Goal: Obtain resource: Download file/media

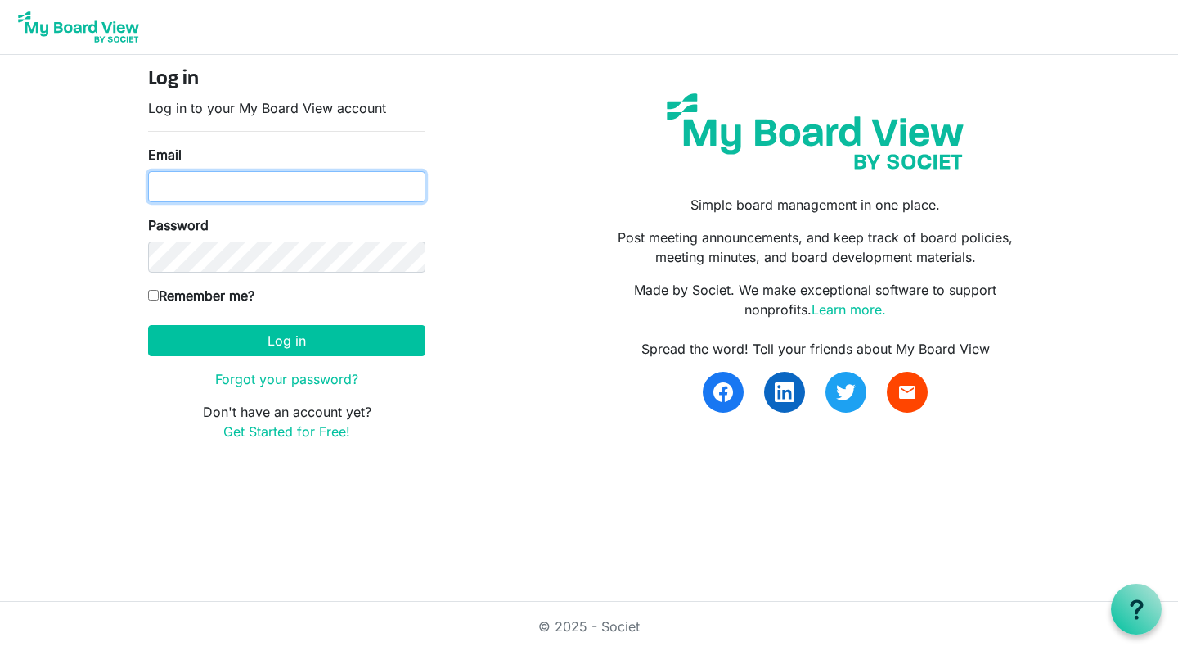
type input "[PERSON_NAME][EMAIL_ADDRESS][DOMAIN_NAME]"
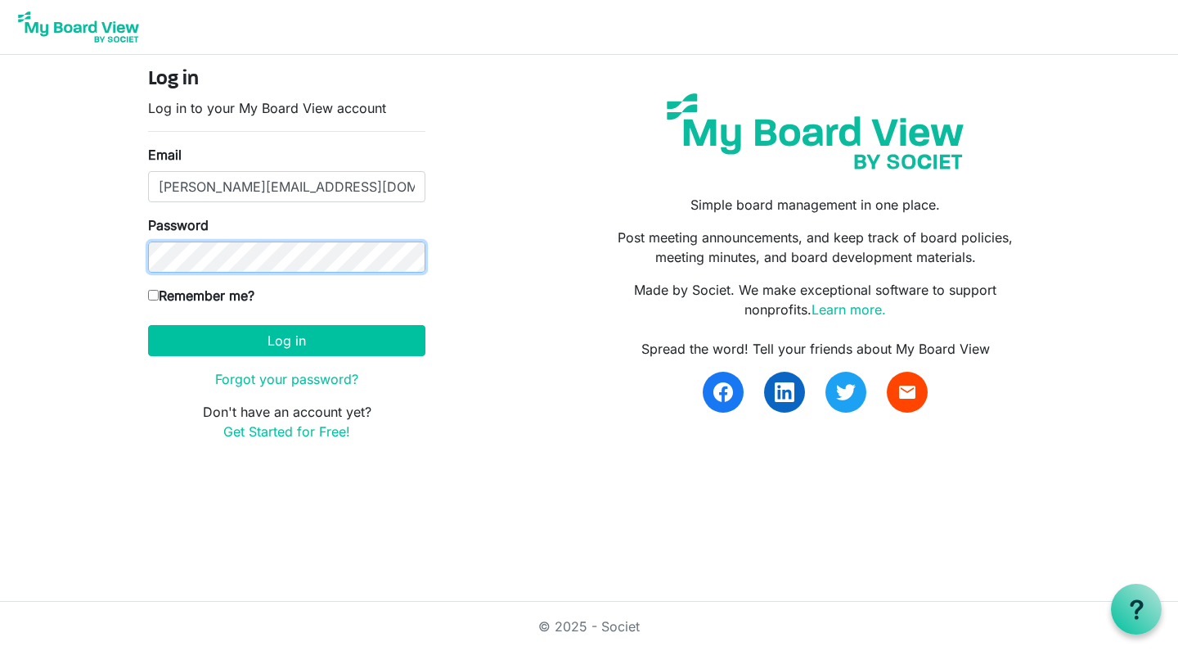
click at [286, 340] on button "Log in" at bounding box center [286, 340] width 277 height 31
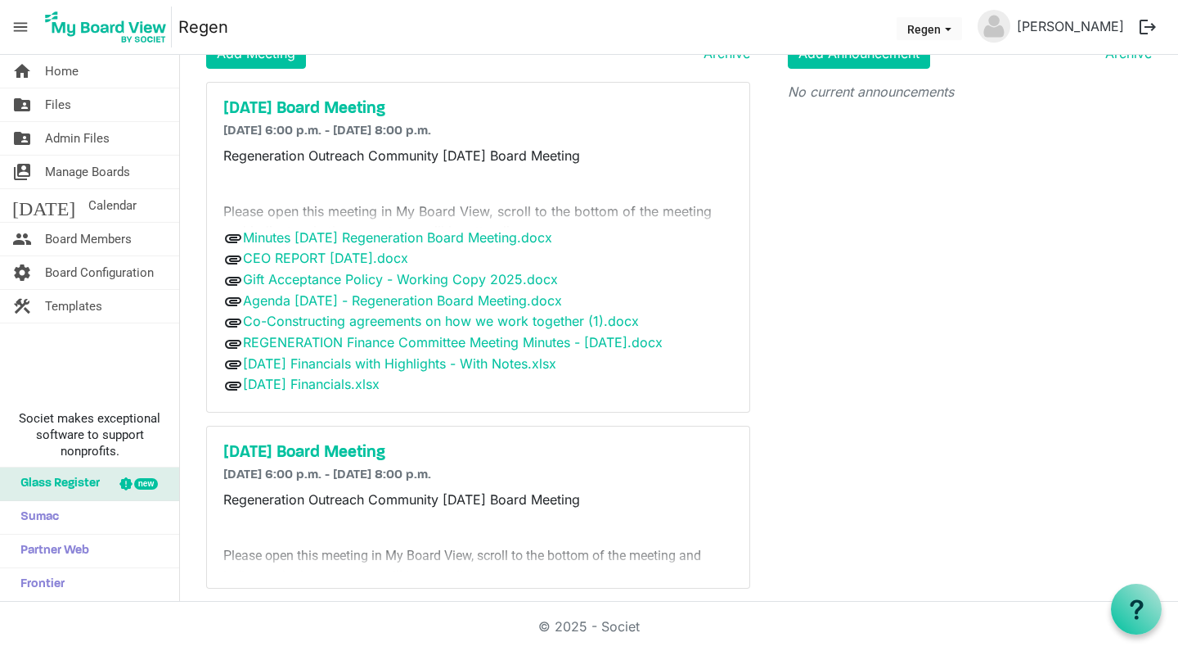
scroll to position [72, 0]
click at [301, 391] on link "July 2025 Financials.xlsx" at bounding box center [311, 383] width 137 height 16
click at [306, 371] on link "Aug 2025 Financials with Highlights - With Notes.xlsx" at bounding box center [399, 362] width 313 height 16
click at [322, 342] on link "REGENERATION Finance Committee Meeting Minutes - September 23, 2025.docx" at bounding box center [453, 341] width 420 height 16
click at [329, 317] on link "Co-Constructing agreements on how we work together (1).docx" at bounding box center [441, 320] width 396 height 16
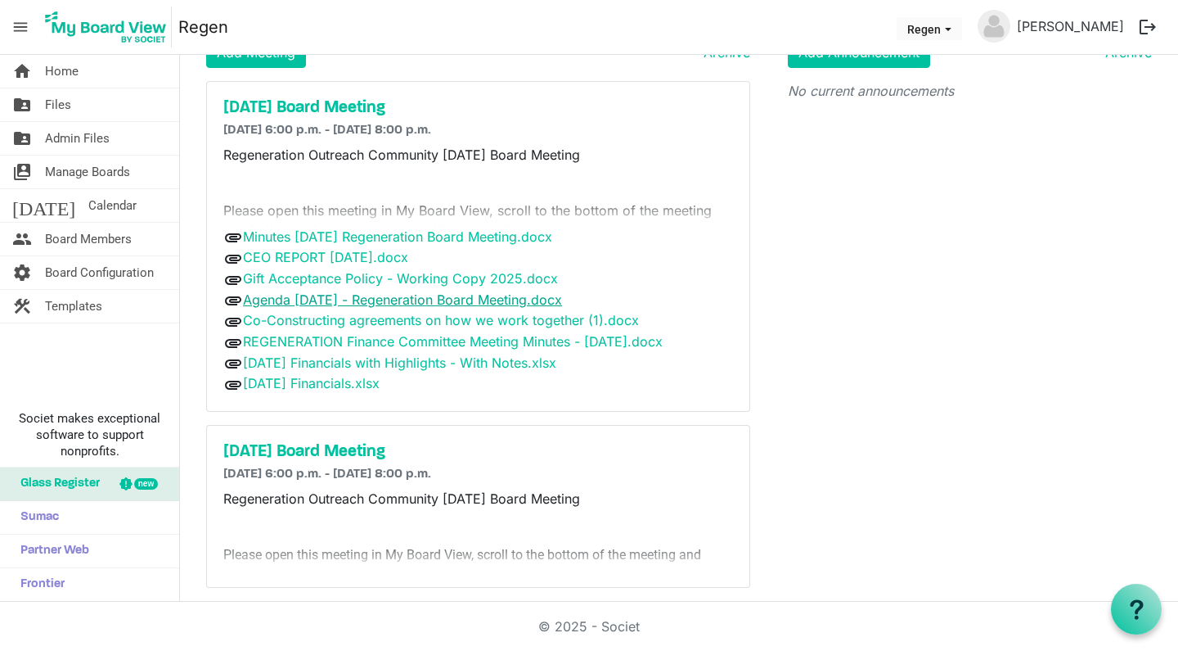
click at [333, 297] on link "Agenda 2025-09-29 - Regeneration Board Meeting.docx" at bounding box center [402, 299] width 319 height 16
click at [335, 276] on link "Gift Acceptance Policy - Working Copy 2025.docx" at bounding box center [400, 278] width 315 height 16
click at [335, 254] on link "CEO REPORT September 16, 2025.docx" at bounding box center [325, 257] width 165 height 16
click at [337, 237] on link "Minutes 2025-07-28 Regeneration Board Meeting.docx" at bounding box center [397, 236] width 309 height 16
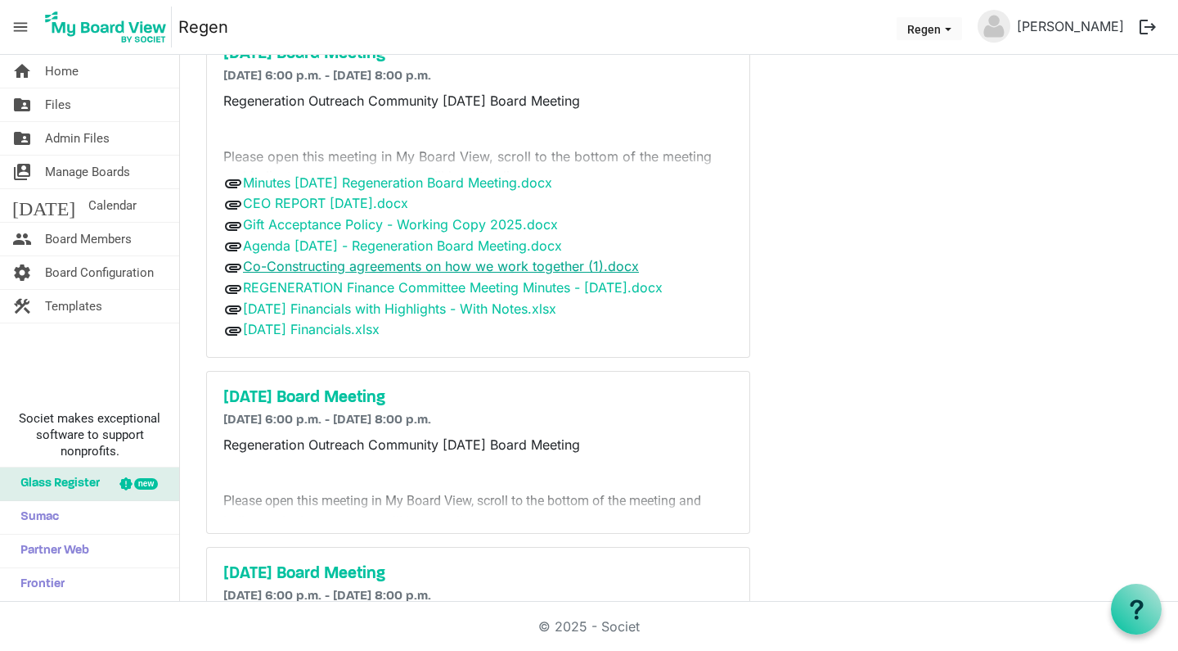
scroll to position [129, 0]
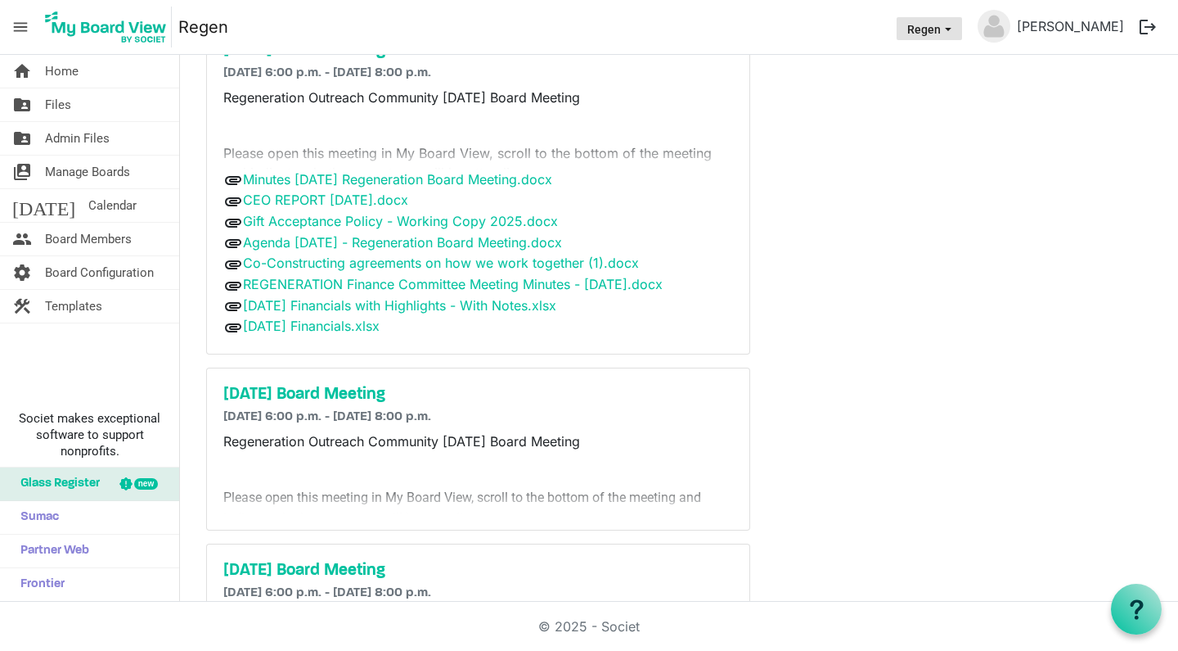
click at [956, 26] on span "Regen dropdownbutton" at bounding box center [948, 29] width 15 height 7
click at [1072, 118] on div "Announcements Add Announcement Archive No current announcements" at bounding box center [971, 505] width 416 height 1133
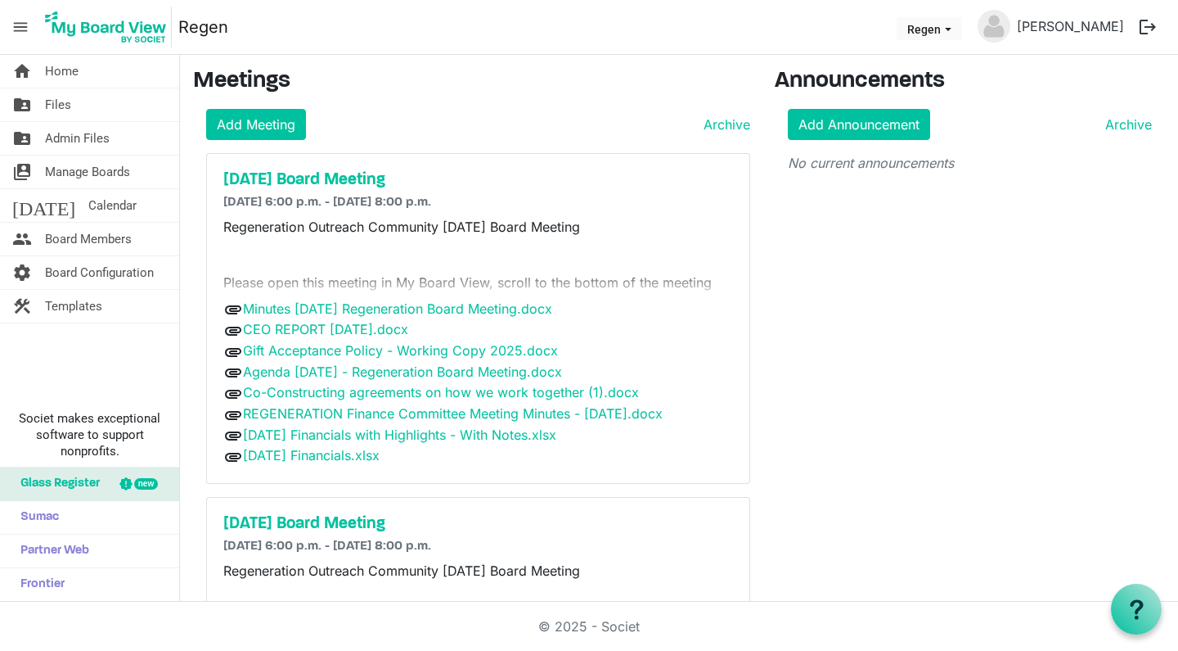
scroll to position [0, 0]
